Goal: Task Accomplishment & Management: Use online tool/utility

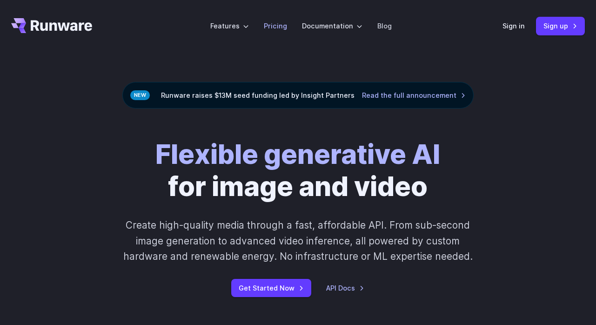
click at [277, 24] on link "Pricing" at bounding box center [275, 25] width 23 height 11
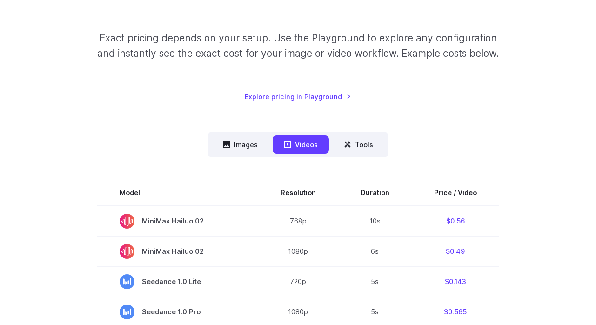
scroll to position [140, 0]
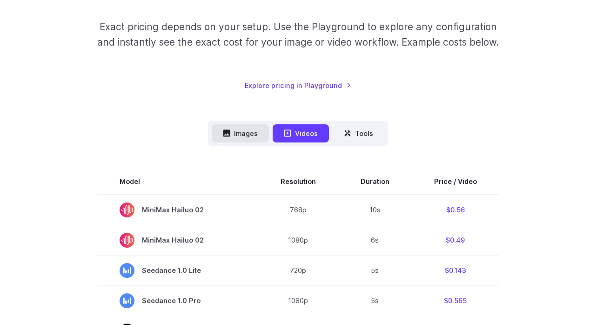
click at [253, 142] on button "Images" at bounding box center [240, 133] width 57 height 18
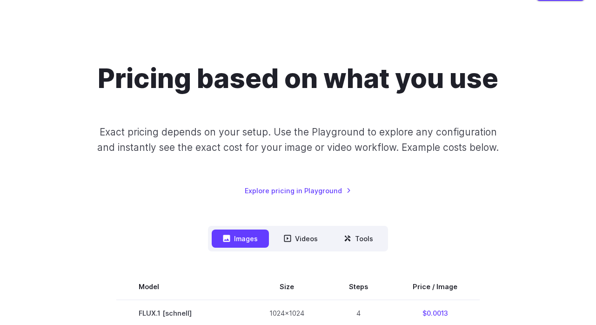
scroll to position [0, 0]
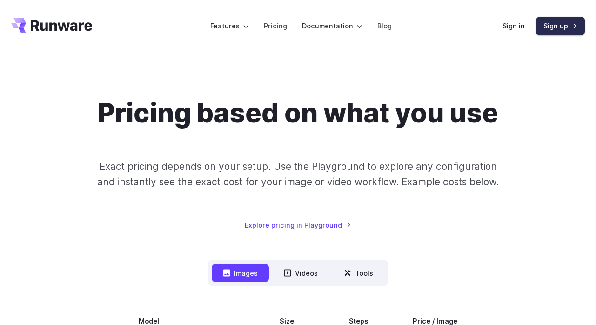
click at [558, 26] on link "Sign up" at bounding box center [560, 26] width 49 height 18
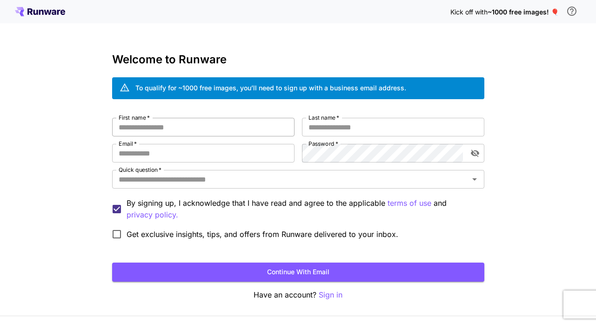
click at [171, 130] on input "First name   *" at bounding box center [203, 127] width 182 height 19
type input "****"
type input "******"
click at [155, 150] on input "Email   *" at bounding box center [203, 153] width 182 height 19
type input "**********"
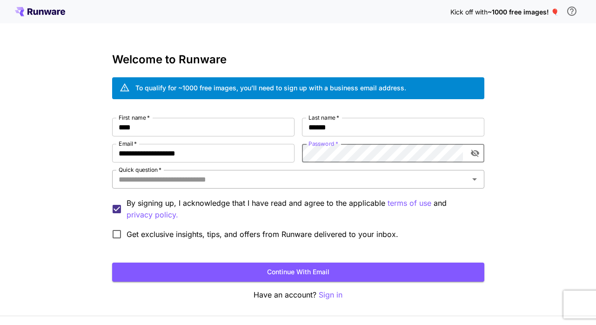
click at [287, 181] on input "Quick question   *" at bounding box center [290, 179] width 351 height 13
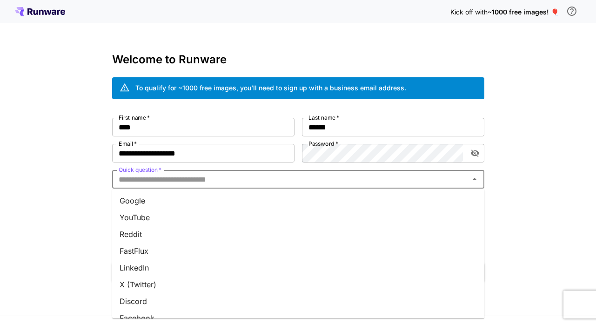
click at [160, 218] on li "YouTube" at bounding box center [298, 217] width 372 height 17
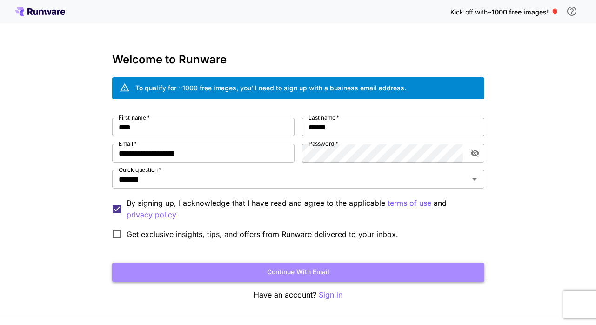
click at [264, 270] on button "Continue with email" at bounding box center [298, 271] width 372 height 19
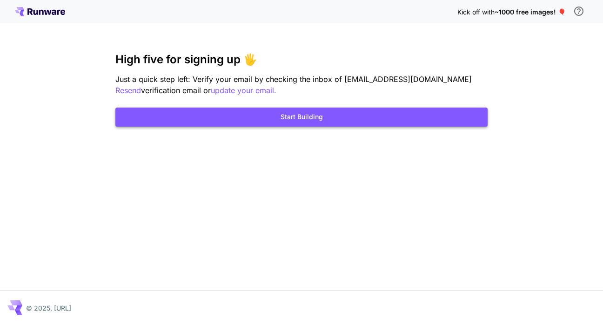
click at [316, 120] on button "Start Building" at bounding box center [301, 116] width 372 height 19
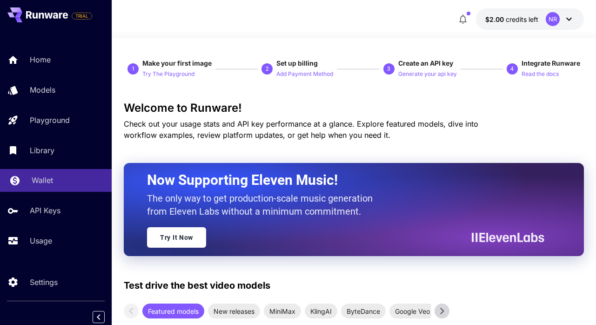
click at [50, 185] on p "Wallet" at bounding box center [42, 179] width 21 height 11
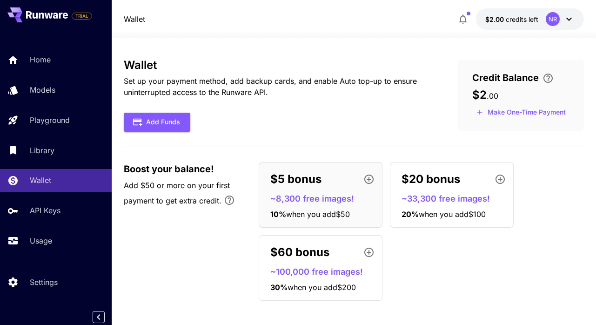
click at [570, 22] on icon at bounding box center [568, 18] width 11 height 11
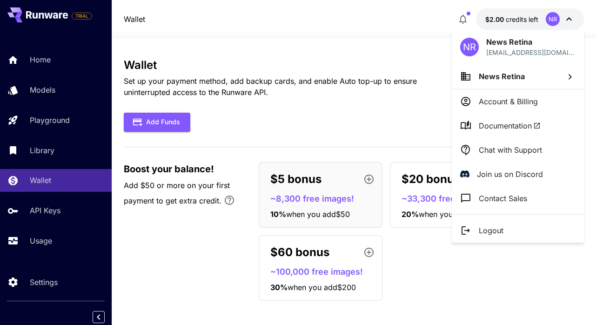
click at [377, 54] on div at bounding box center [301, 162] width 603 height 325
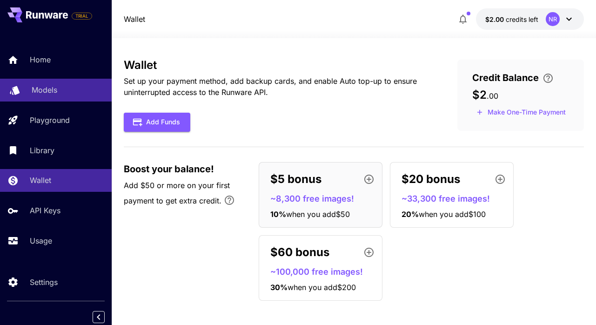
click at [57, 93] on p "Models" at bounding box center [45, 89] width 26 height 11
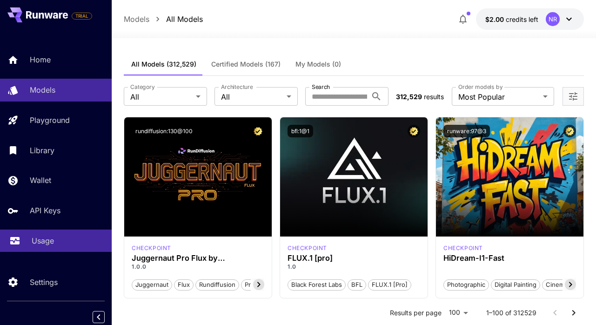
click at [38, 236] on p "Usage" at bounding box center [43, 240] width 22 height 11
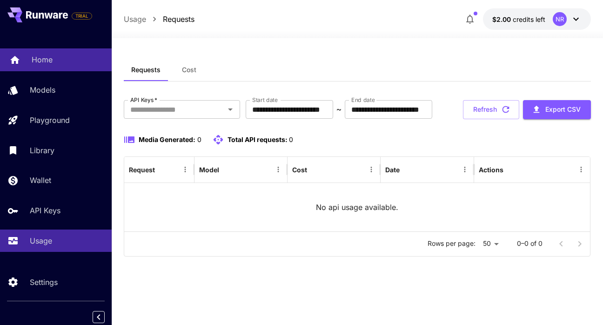
click at [48, 57] on p "Home" at bounding box center [42, 59] width 21 height 11
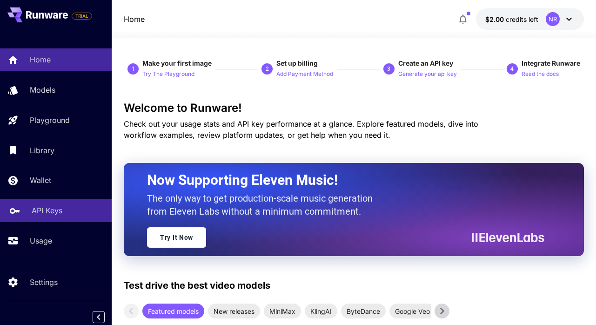
click at [45, 209] on p "API Keys" at bounding box center [47, 210] width 31 height 11
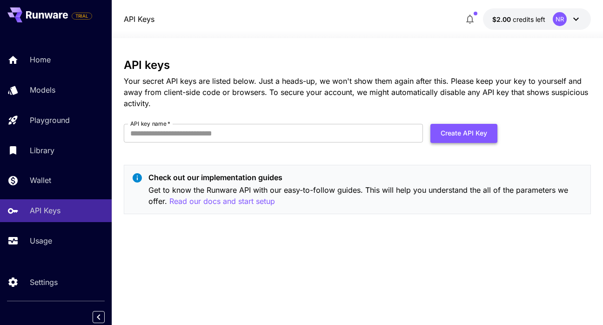
click at [455, 137] on button "Create API Key" at bounding box center [463, 133] width 67 height 19
click at [189, 134] on input "API key name   *" at bounding box center [273, 133] width 299 height 19
type input "**********"
click at [468, 134] on button "Create API Key" at bounding box center [463, 133] width 67 height 19
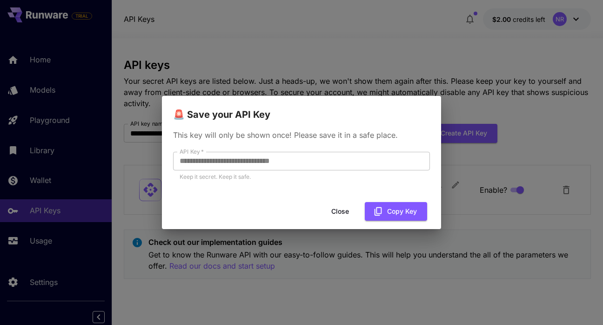
click at [345, 210] on button "Close" at bounding box center [340, 211] width 42 height 19
